Goal: Navigation & Orientation: Find specific page/section

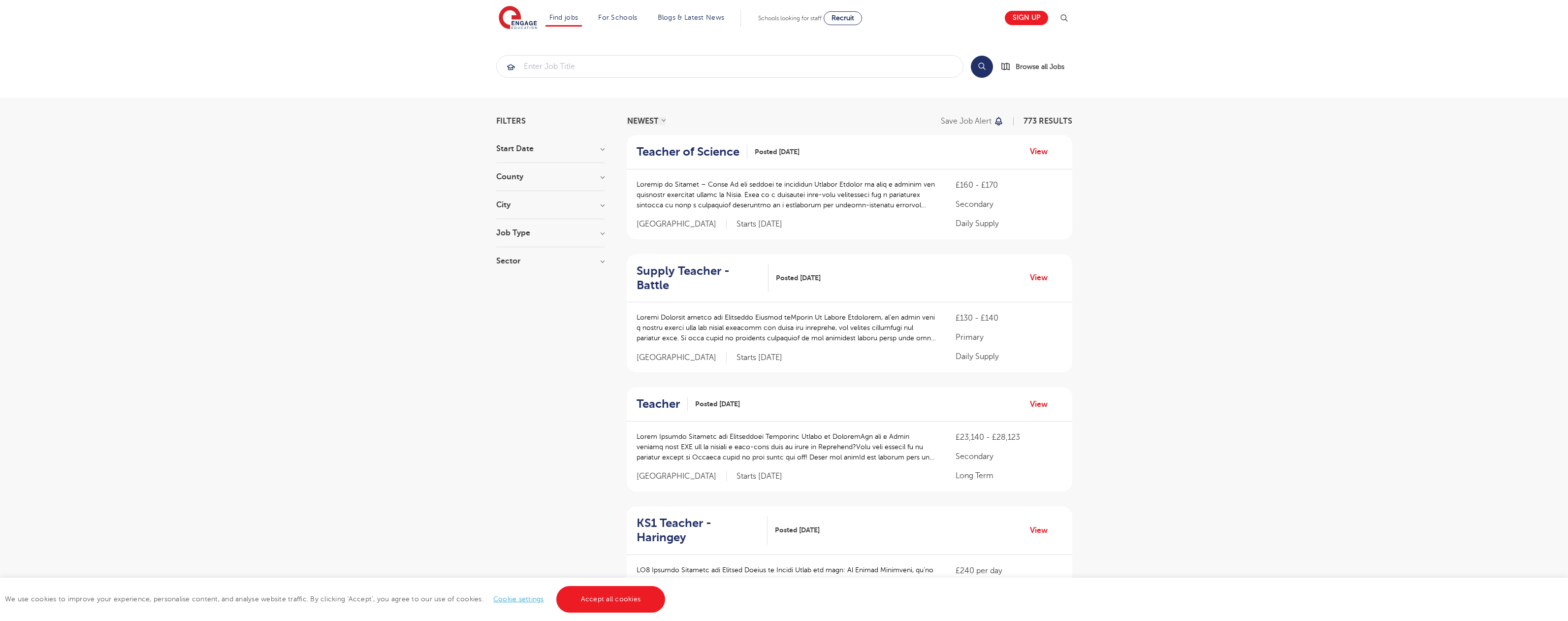
click at [609, 599] on link "Accept all cookies" at bounding box center [611, 599] width 110 height 27
